Goal: Task Accomplishment & Management: Use online tool/utility

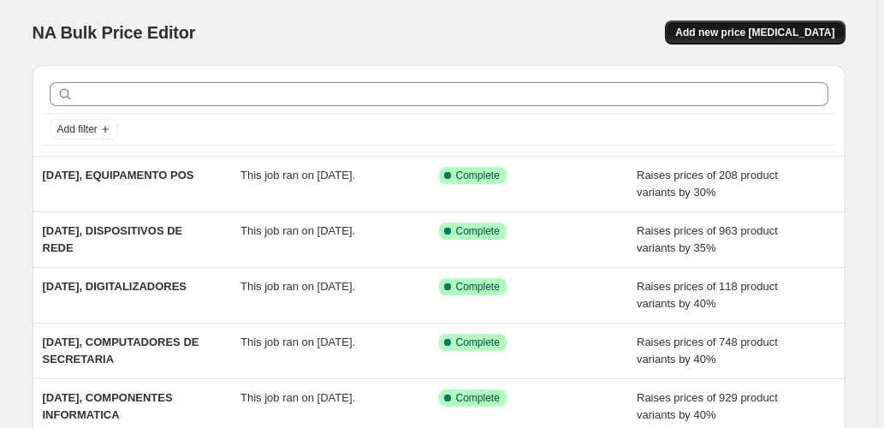
click at [751, 27] on span "Add new price [MEDICAL_DATA]" at bounding box center [754, 33] width 159 height 14
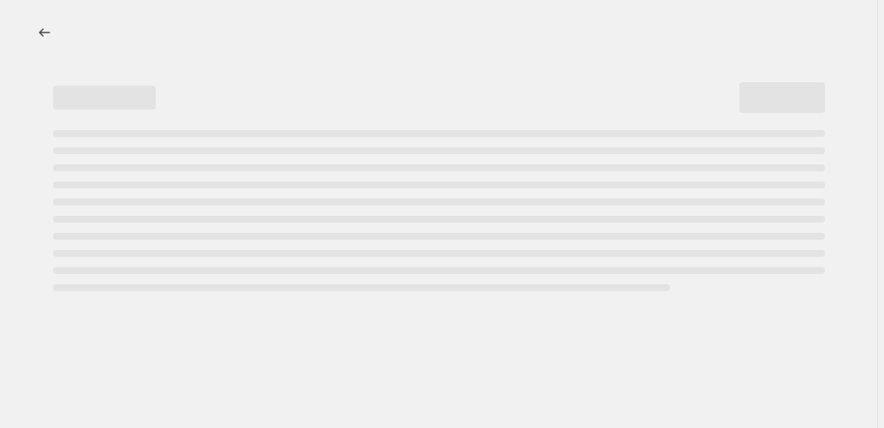
select select "percentage"
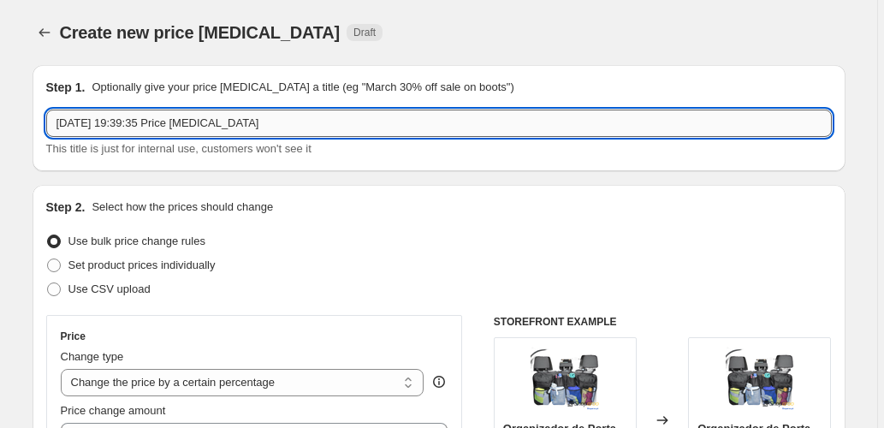
drag, startPoint x: 317, startPoint y: 120, endPoint x: 164, endPoint y: 132, distance: 152.8
click at [164, 132] on input "[DATE] 19:39:35 Price [MEDICAL_DATA]" at bounding box center [439, 123] width 786 height 27
type input "[DATE], IMPRESSORAS E ACESSORIOS"
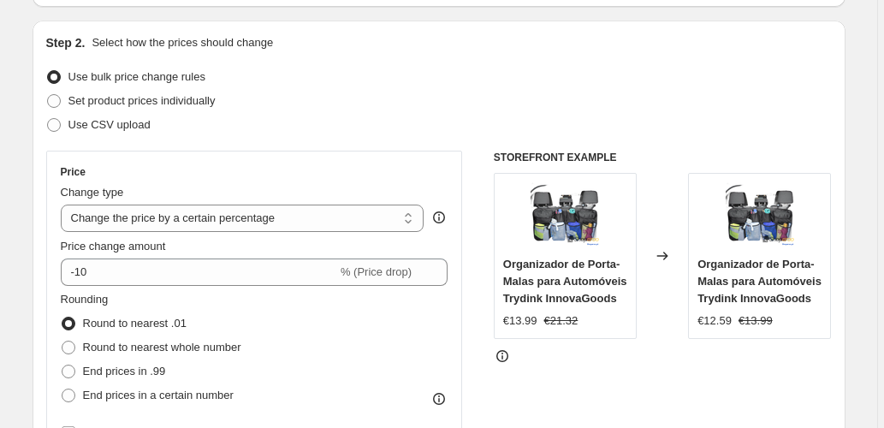
scroll to position [171, 0]
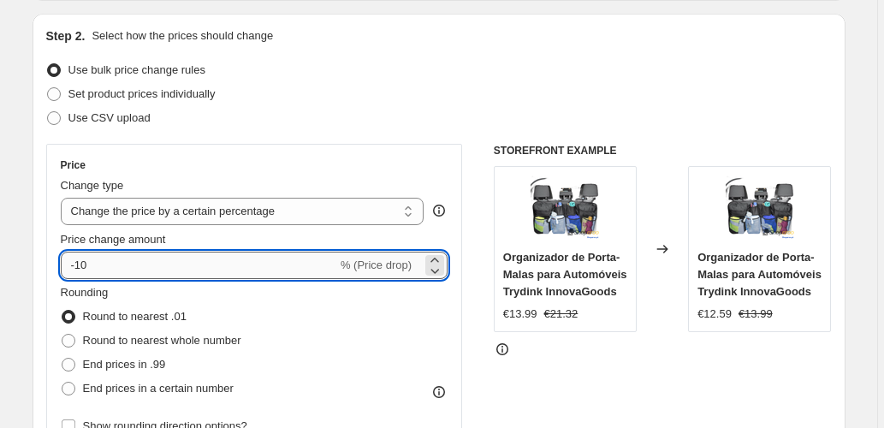
click at [270, 267] on input "-10" at bounding box center [199, 265] width 276 height 27
type input "30"
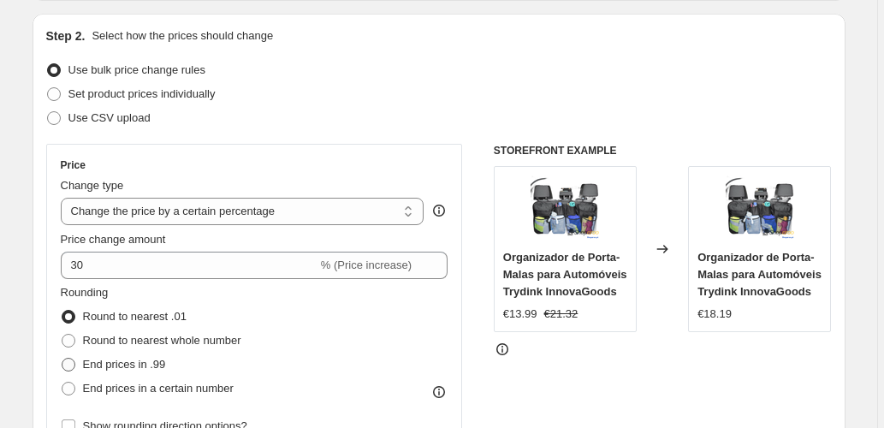
click at [151, 361] on span "End prices in .99" at bounding box center [124, 364] width 83 height 13
click at [62, 359] on input "End prices in .99" at bounding box center [62, 358] width 1 height 1
radio input "true"
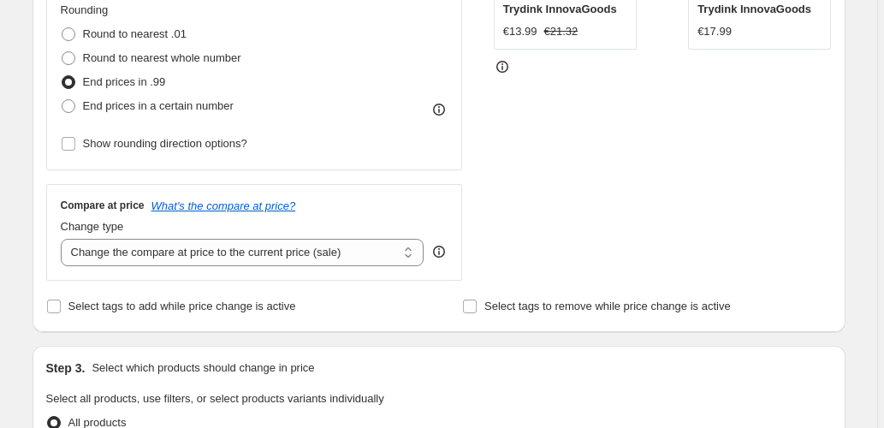
scroll to position [456, 0]
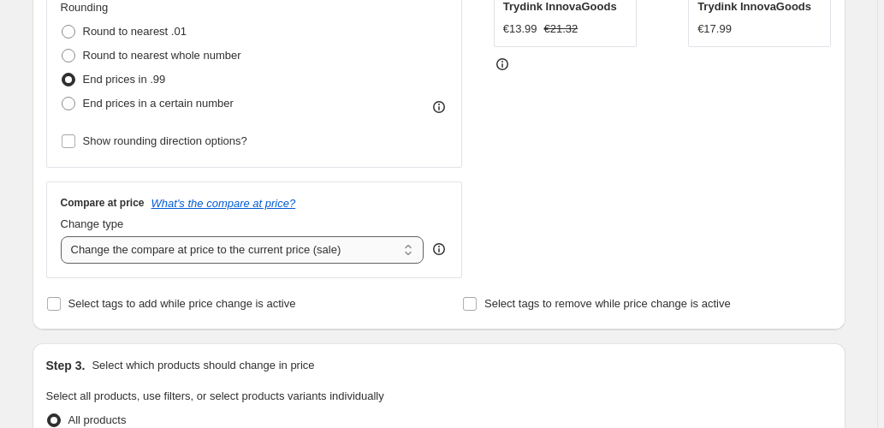
click at [211, 240] on select "Change the compare at price to the current price (sale) Change the compare at p…" at bounding box center [243, 249] width 364 height 27
select select "pp"
click at [62, 236] on select "Change the compare at price to the current price (sale) Change the compare at p…" at bounding box center [243, 249] width 364 height 27
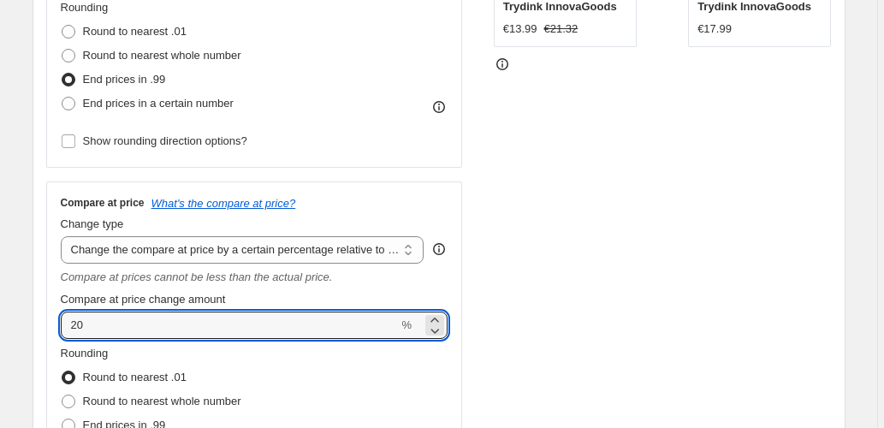
drag, startPoint x: 99, startPoint y: 331, endPoint x: 38, endPoint y: 321, distance: 62.5
click at [38, 321] on div "Step 2. Select how the prices should change Use bulk price change rules Set pro…" at bounding box center [439, 147] width 813 height 836
type input "60"
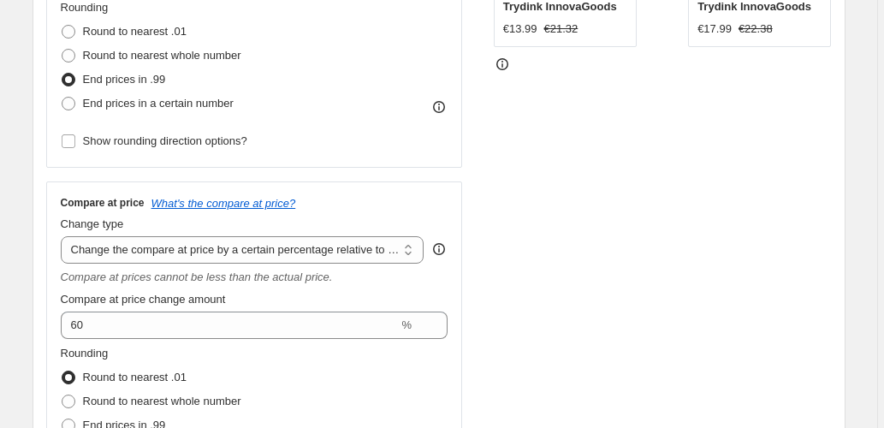
click at [649, 236] on div "STOREFRONT EXAMPLE Organizador de Porta-Malas para Automóveis Trydink InnovaGoo…" at bounding box center [663, 186] width 338 height 655
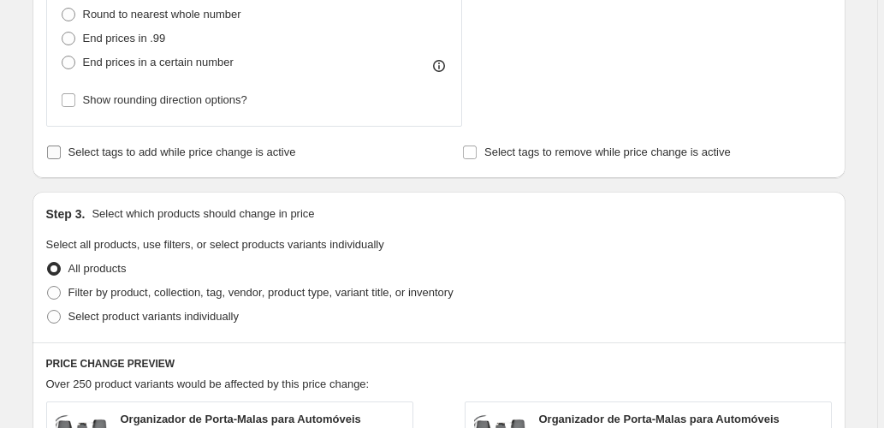
scroll to position [856, 0]
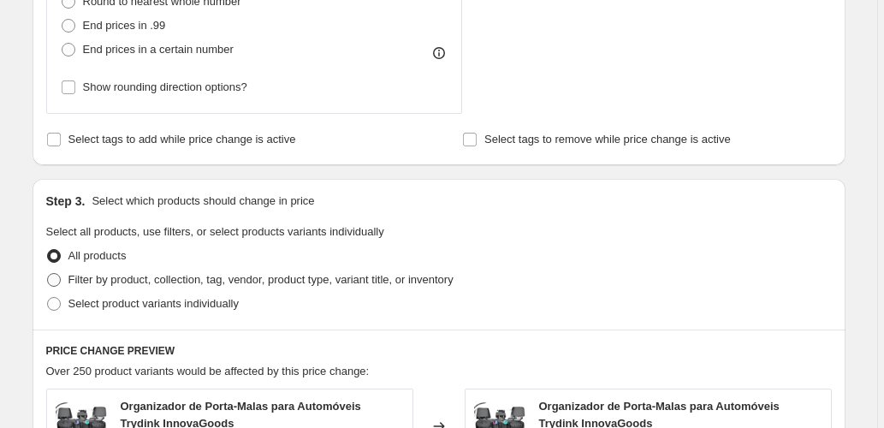
click at [137, 276] on span "Filter by product, collection, tag, vendor, product type, variant title, or inv…" at bounding box center [260, 279] width 385 height 13
click at [48, 274] on input "Filter by product, collection, tag, vendor, product type, variant title, or inv…" at bounding box center [47, 273] width 1 height 1
radio input "true"
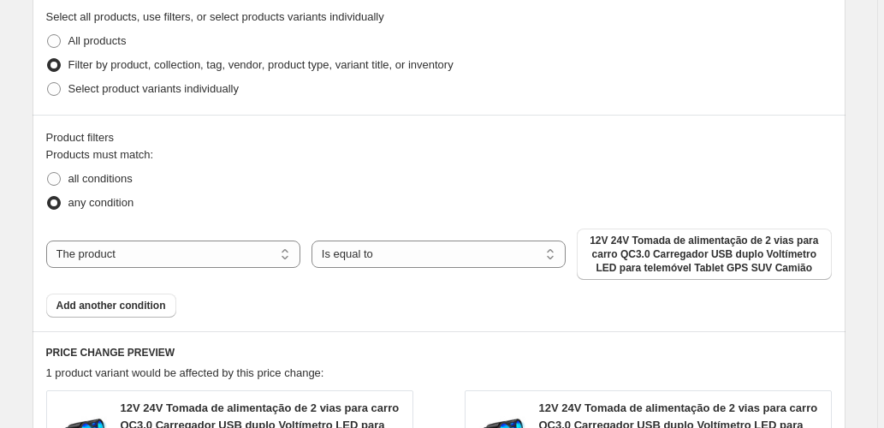
scroll to position [1084, 0]
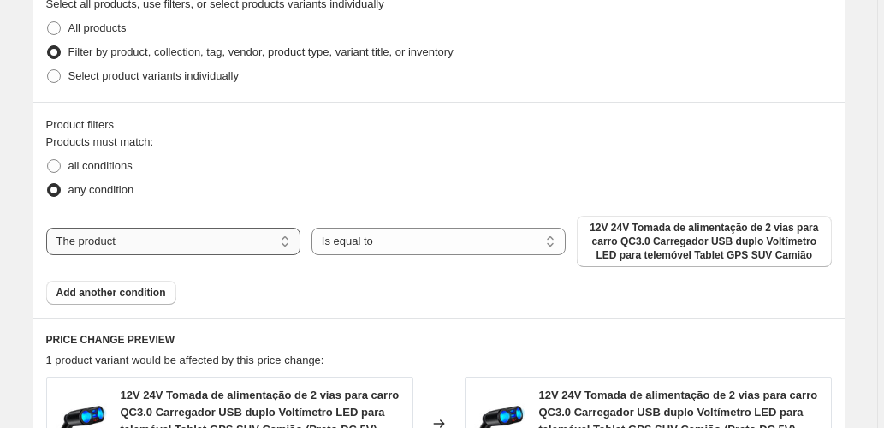
click at [241, 242] on select "The product The product's collection The product's tag The product's vendor The…" at bounding box center [173, 241] width 254 height 27
click at [224, 243] on select "The product The product's collection The product's tag The product's vendor The…" at bounding box center [173, 241] width 254 height 27
select select "collection"
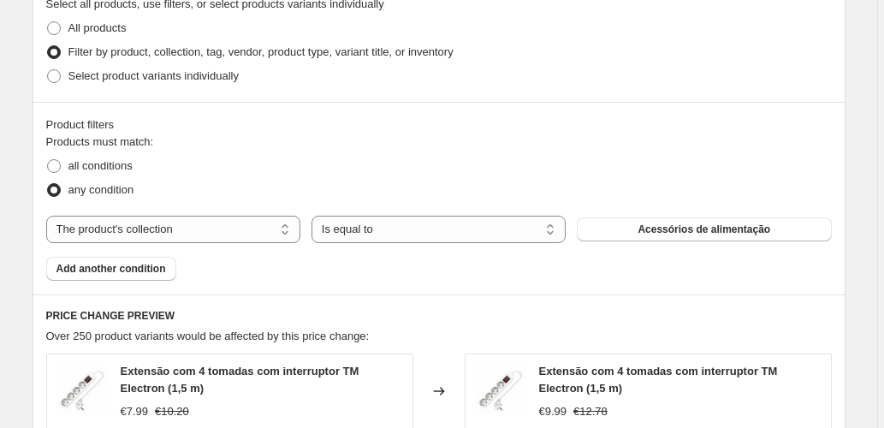
click at [644, 228] on span "Acessórios de alimentação" at bounding box center [704, 230] width 133 height 14
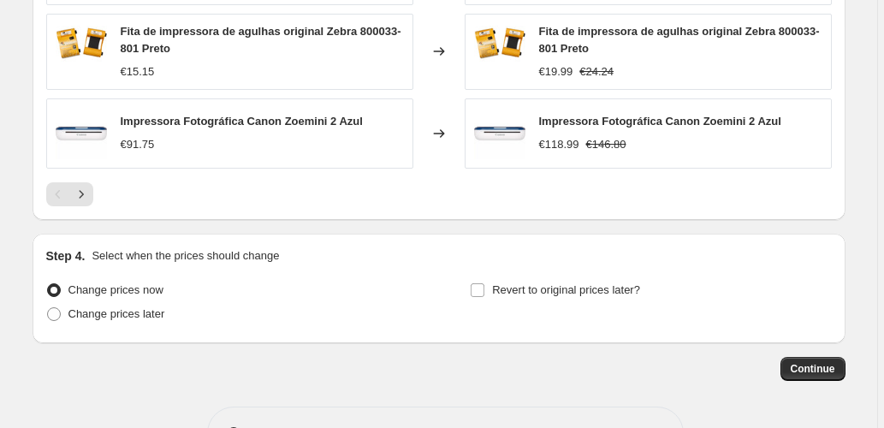
scroll to position [1654, 0]
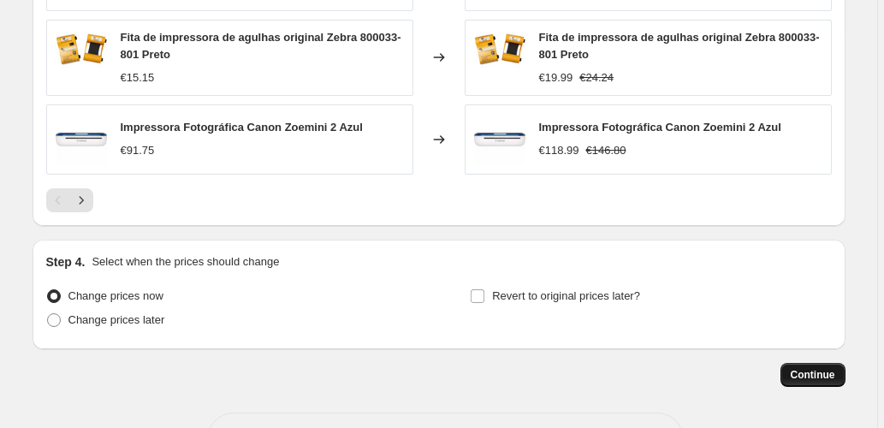
click at [828, 371] on span "Continue" at bounding box center [813, 375] width 45 height 14
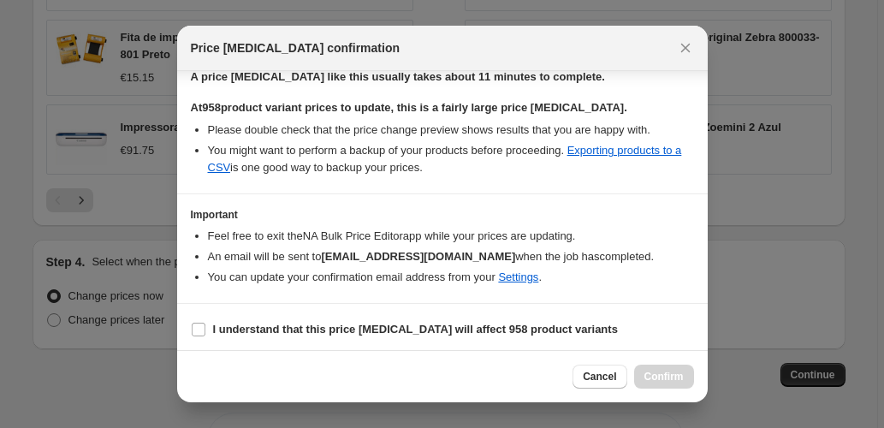
scroll to position [279, 0]
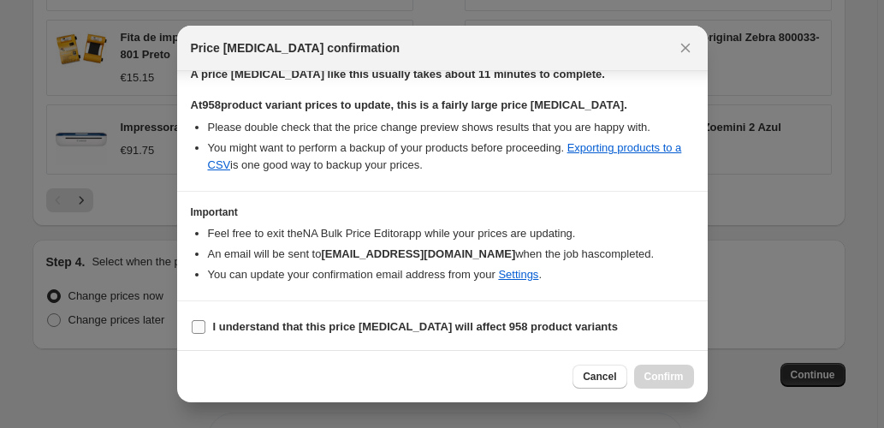
click at [208, 324] on label "I understand that this price [MEDICAL_DATA] will affect 958 product variants" at bounding box center [404, 327] width 427 height 24
click at [205, 324] on input "I understand that this price [MEDICAL_DATA] will affect 958 product variants" at bounding box center [199, 327] width 14 height 14
checkbox input "true"
click at [676, 381] on span "Confirm" at bounding box center [664, 377] width 39 height 14
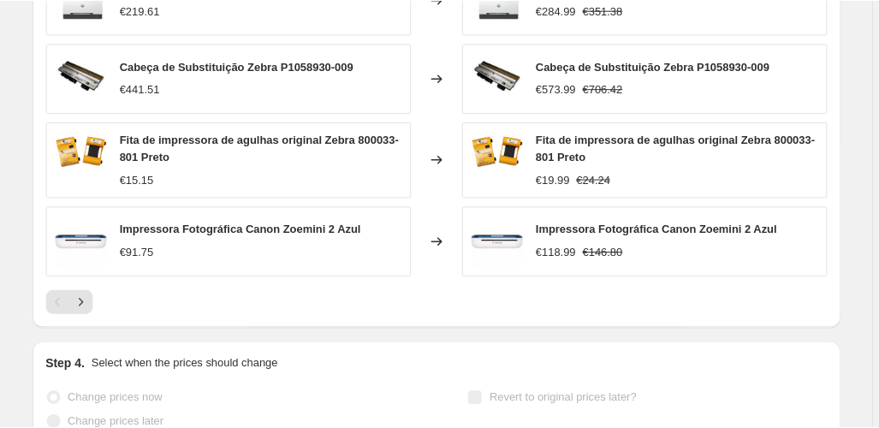
scroll to position [1698, 0]
